Goal: Task Accomplishment & Management: Manage account settings

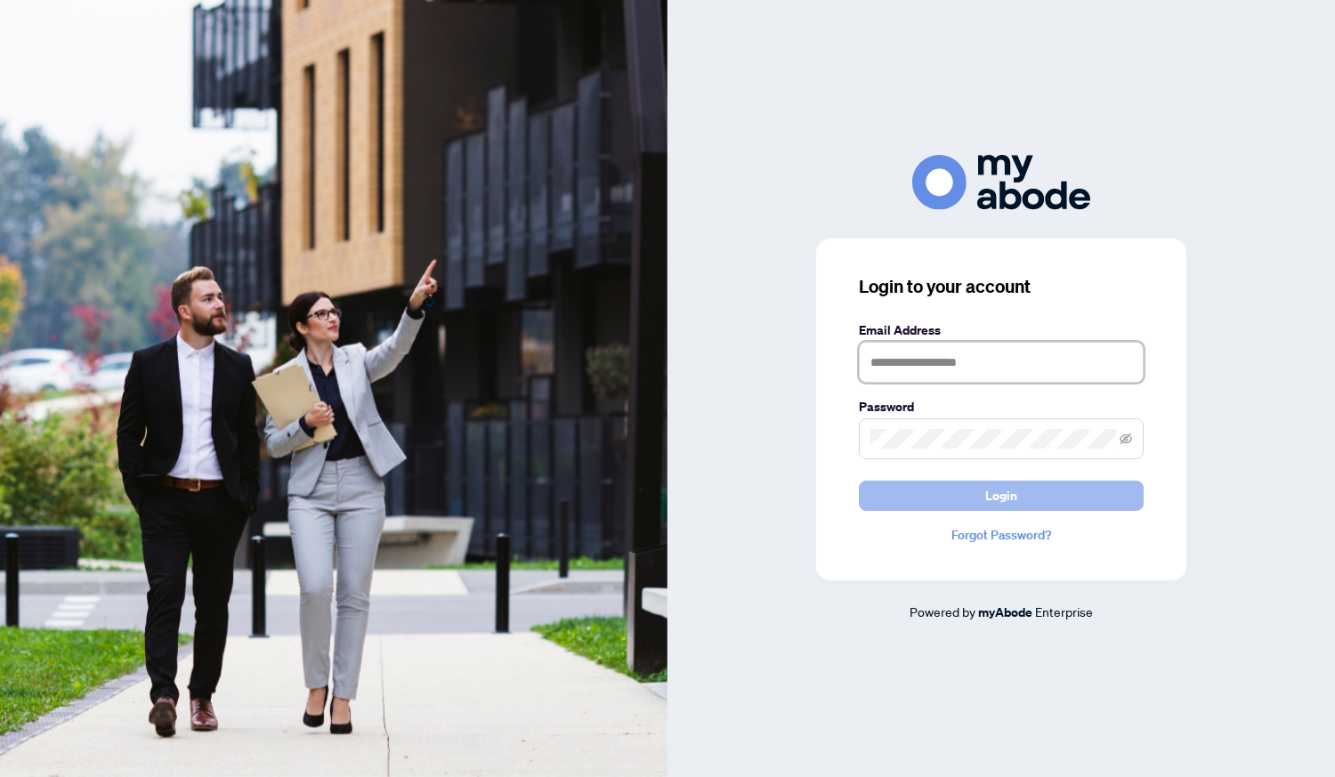
type input "**********"
click at [1034, 499] on button "Login" at bounding box center [1001, 496] width 285 height 30
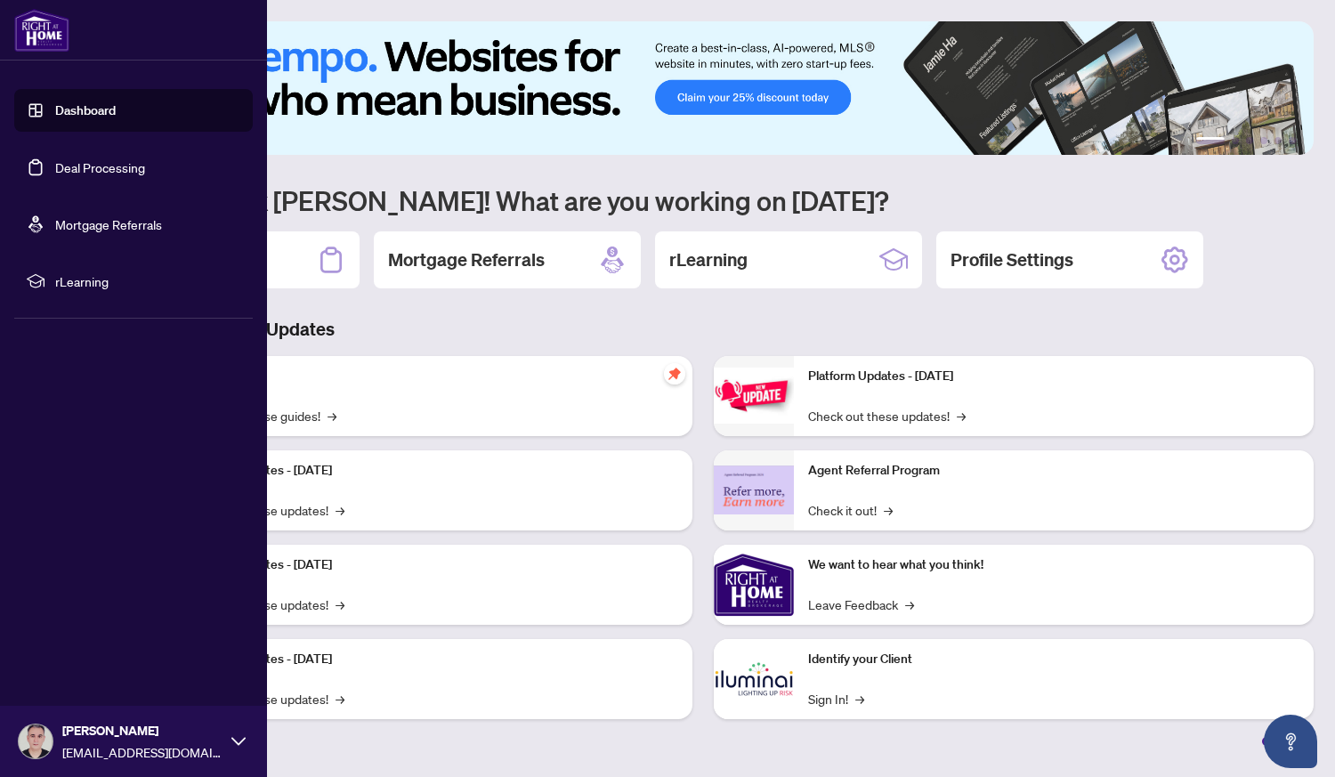
click at [116, 165] on link "Deal Processing" at bounding box center [100, 167] width 90 height 16
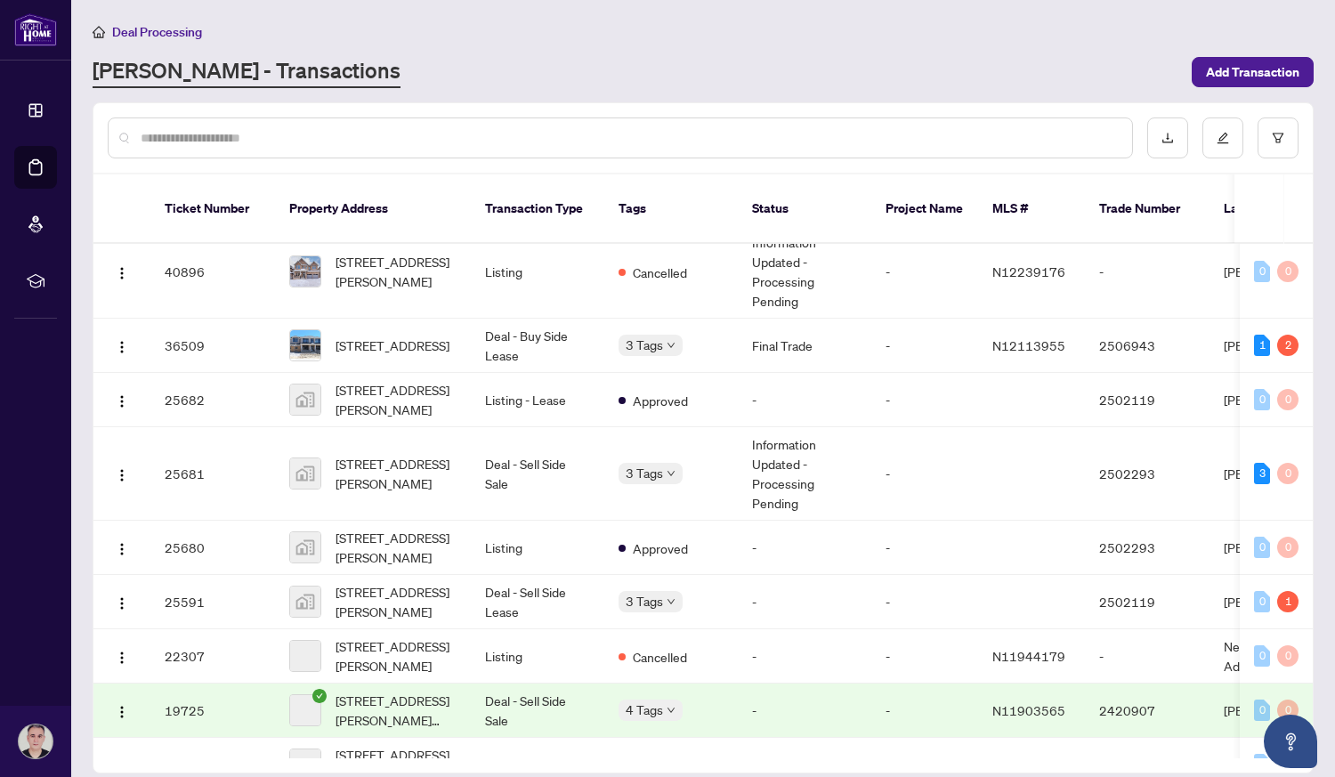
scroll to position [487, 0]
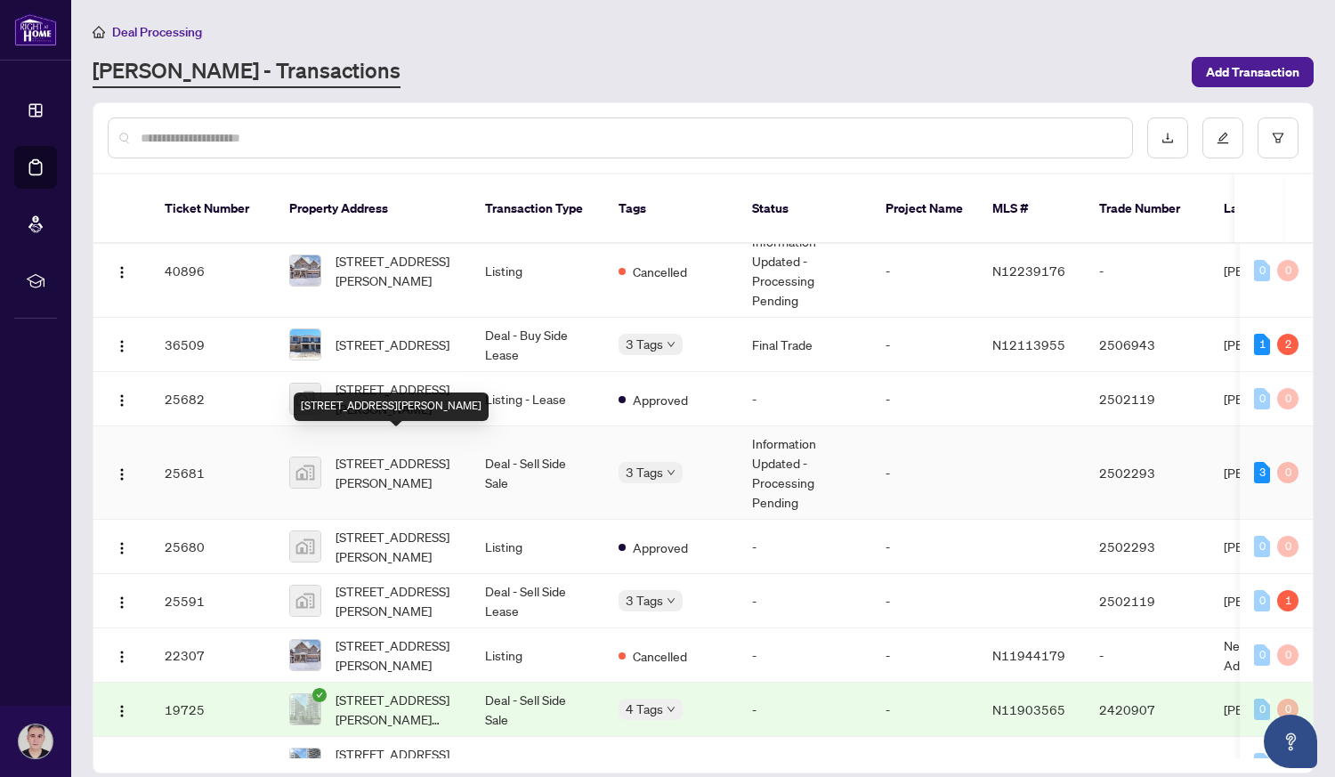
click at [389, 459] on span "39 Bostock Drive, Georgina, ON, Canada" at bounding box center [395, 472] width 121 height 39
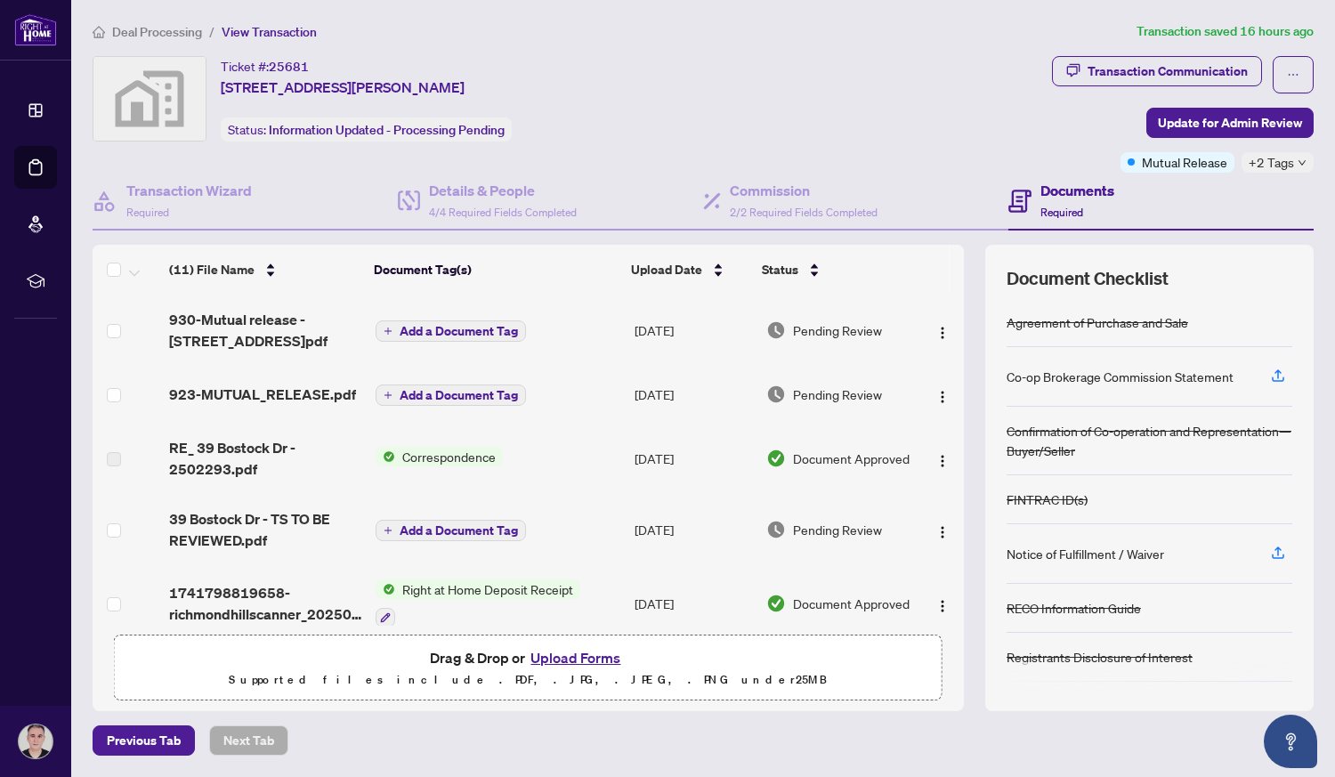
click at [1297, 160] on div "+2 Tags" at bounding box center [1277, 162] width 72 height 20
click at [1022, 136] on div "Ticket #: 25681 39 Bostock Drive, Georgina, ON, Canada Status: Information Upda…" at bounding box center [569, 98] width 952 height 85
click at [1264, 157] on span "+2 Tags" at bounding box center [1270, 162] width 45 height 20
click at [998, 133] on div "Ticket #: 25681 39 Bostock Drive, Georgina, ON, Canada Status: Information Upda…" at bounding box center [569, 98] width 952 height 85
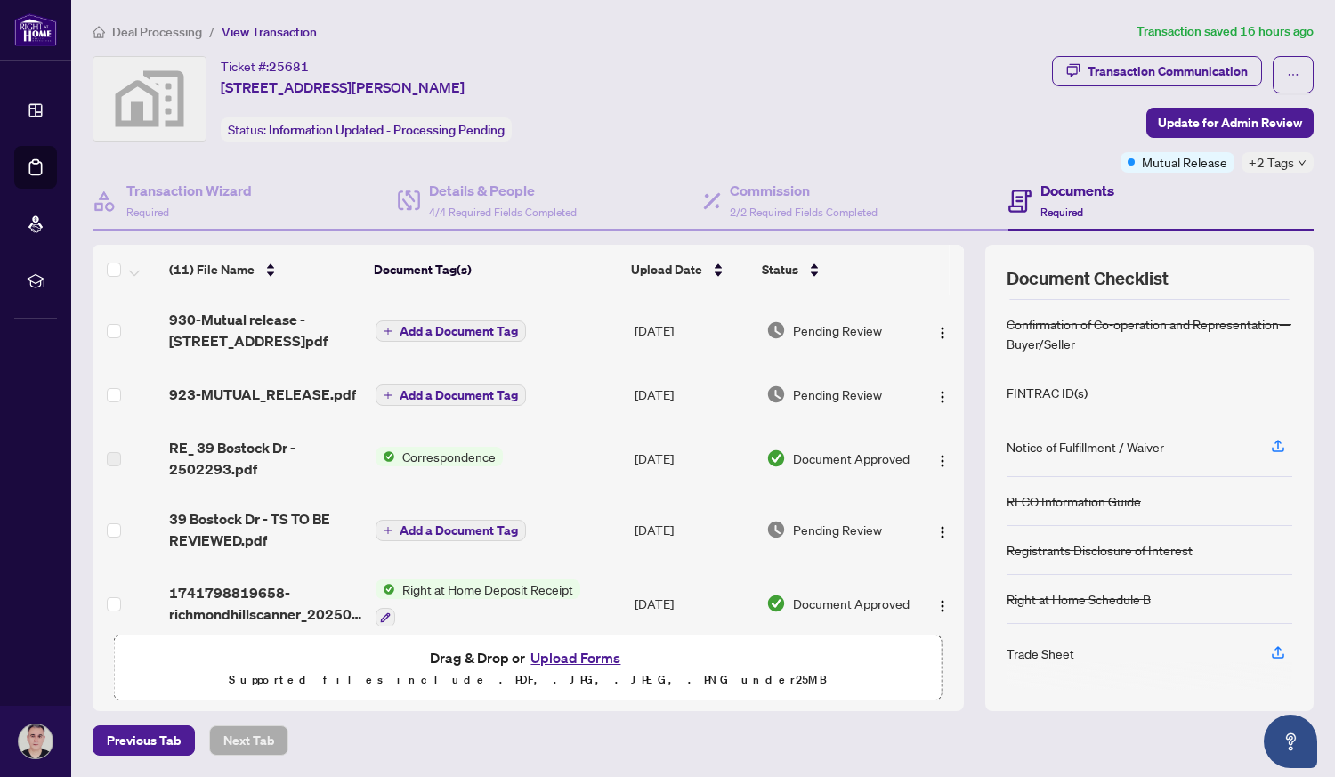
click at [447, 391] on span "Add a Document Tag" at bounding box center [459, 395] width 118 height 12
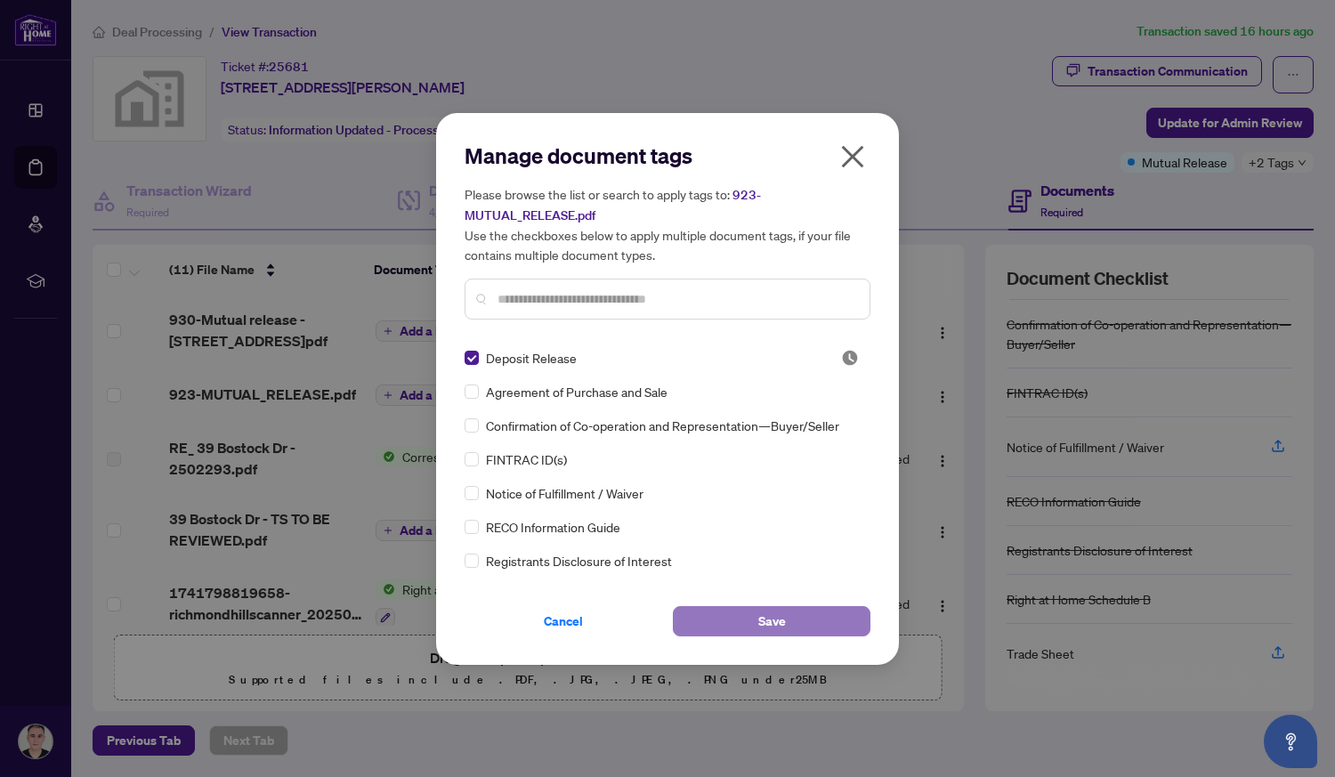
click at [820, 629] on button "Save" at bounding box center [772, 621] width 198 height 30
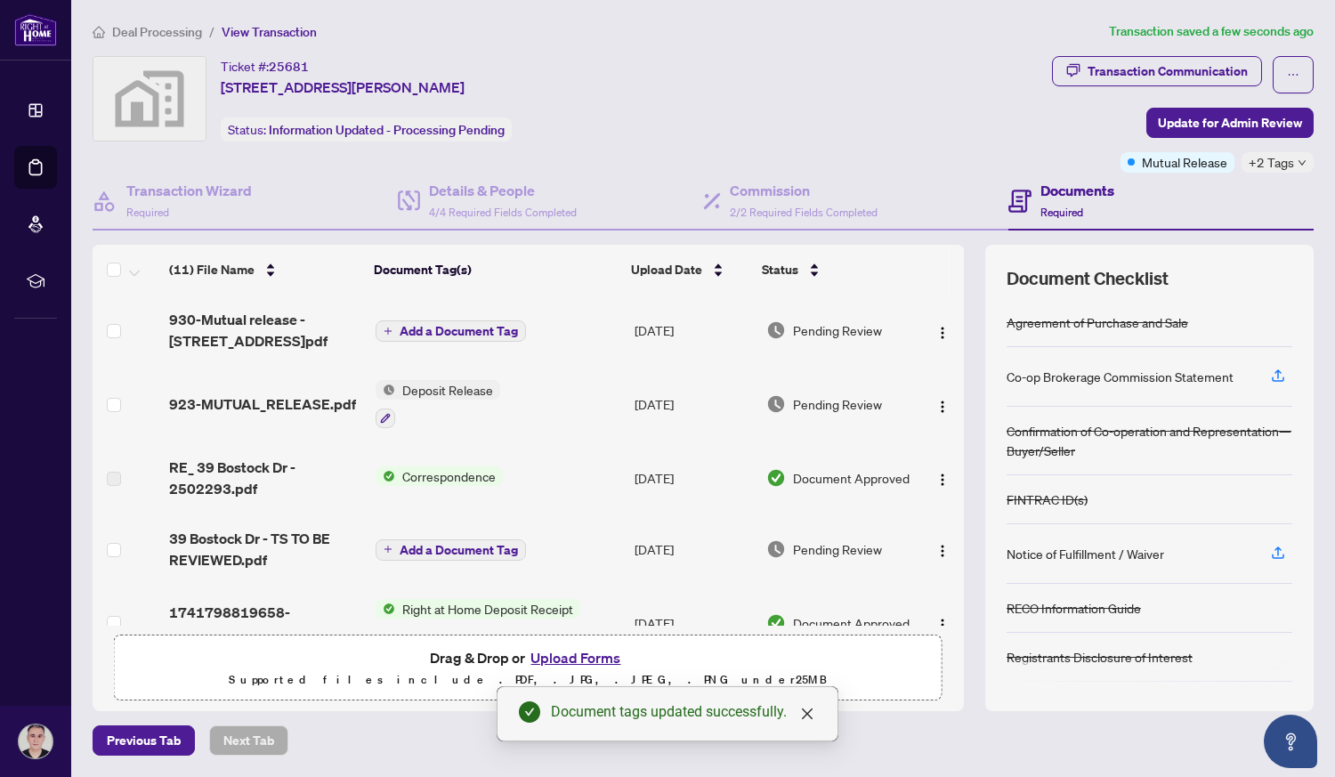
click at [469, 327] on span "Add a Document Tag" at bounding box center [459, 331] width 118 height 12
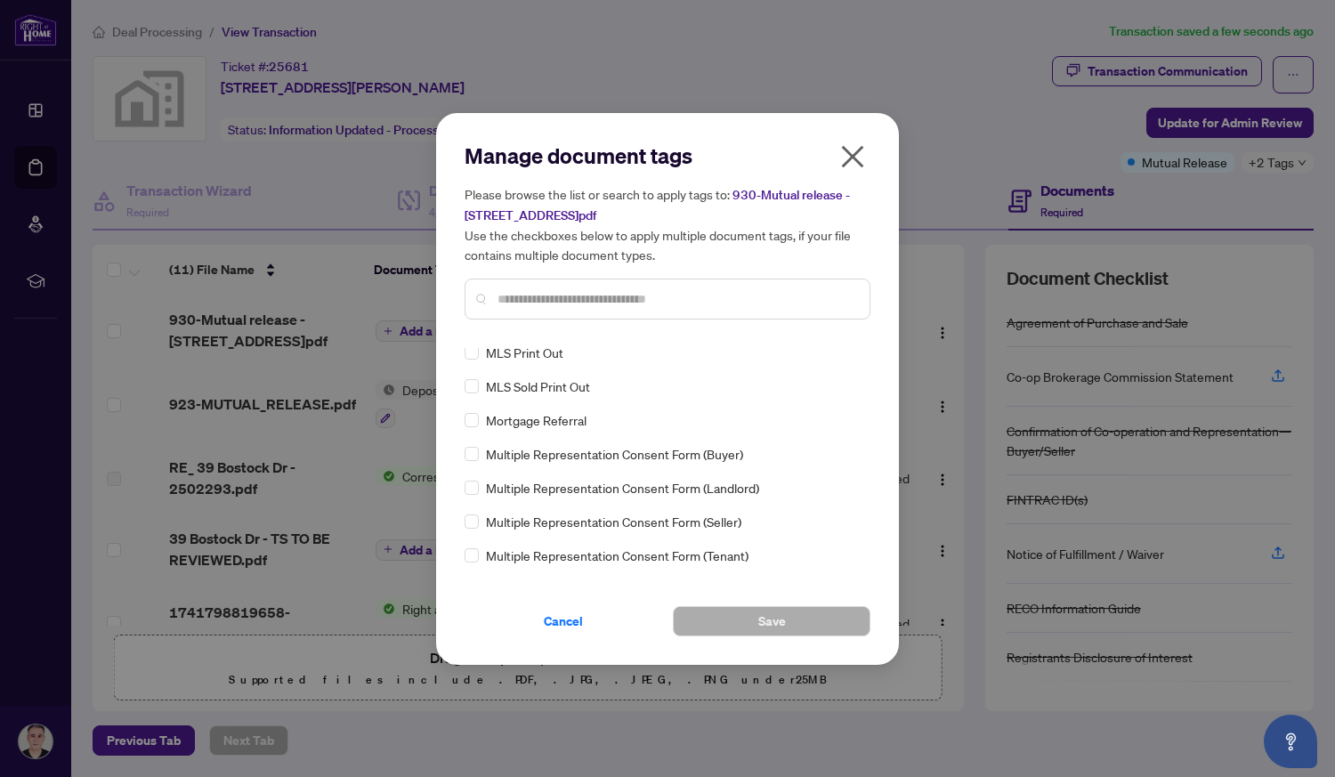
scroll to position [2602, 0]
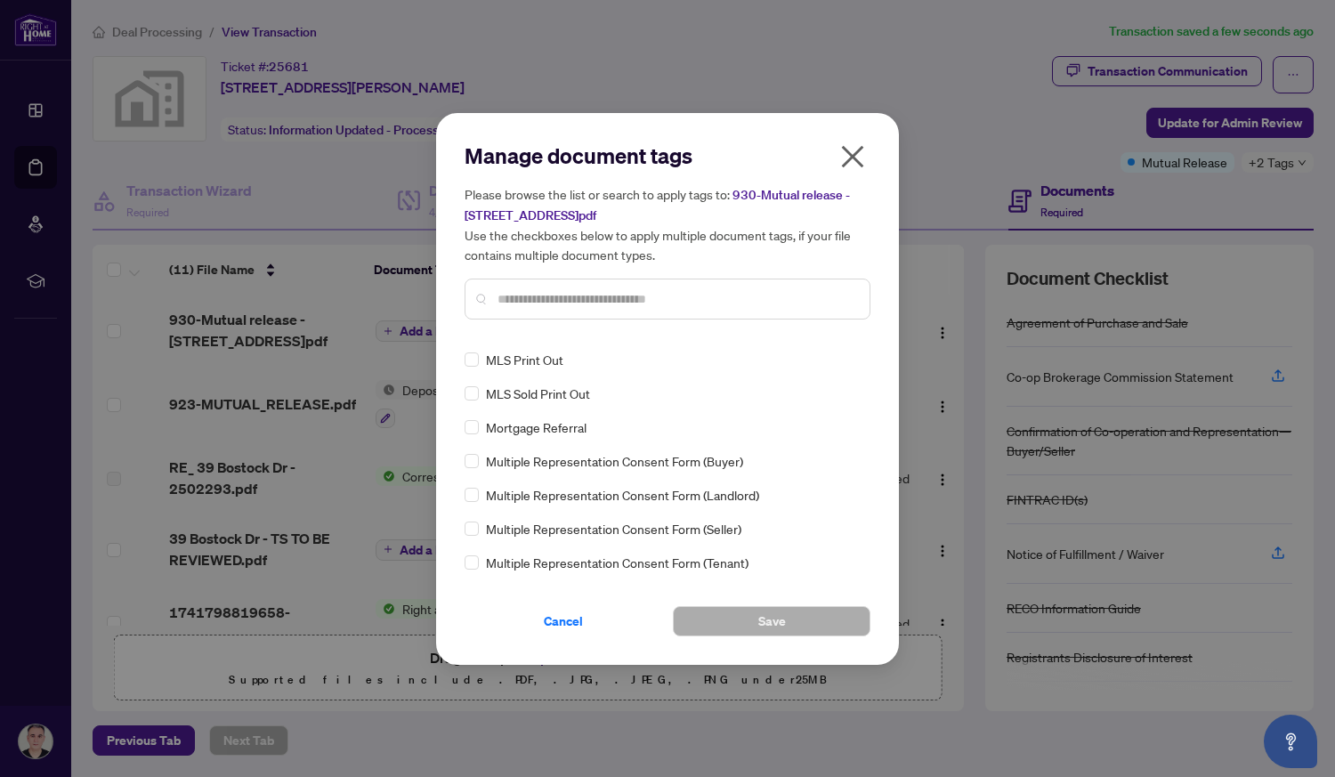
click at [522, 451] on span "Multiple Representation Consent Form (Buyer)" at bounding box center [614, 461] width 257 height 20
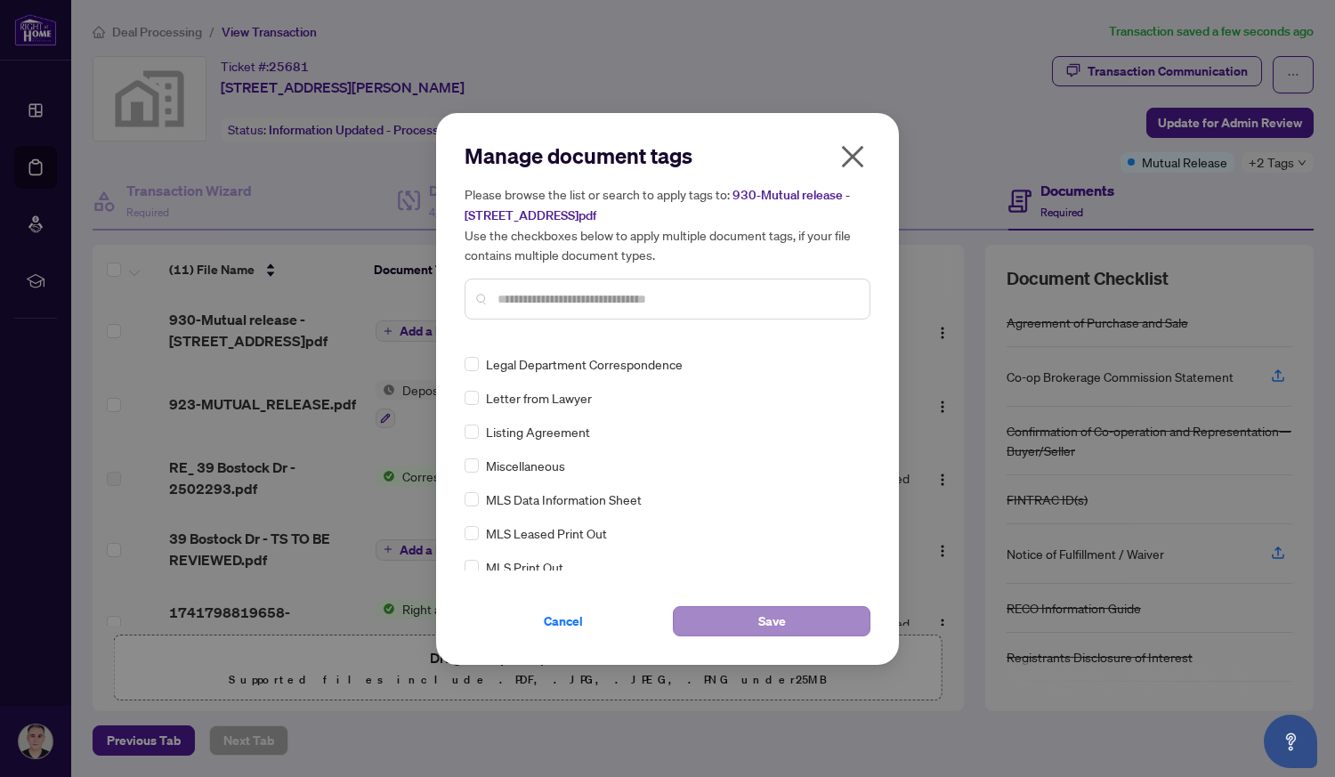
scroll to position [0, 0]
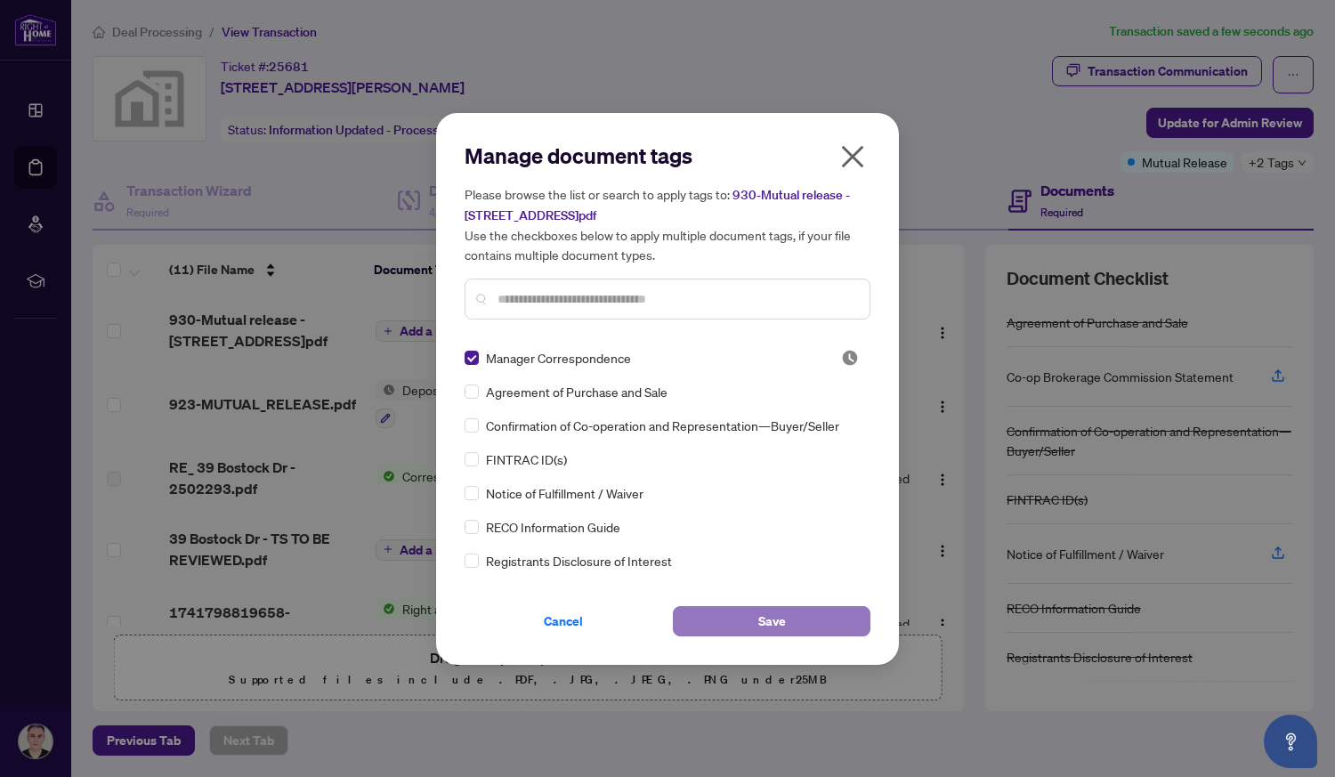
click at [781, 619] on span "Save" at bounding box center [772, 621] width 28 height 28
